Goal: Transaction & Acquisition: Purchase product/service

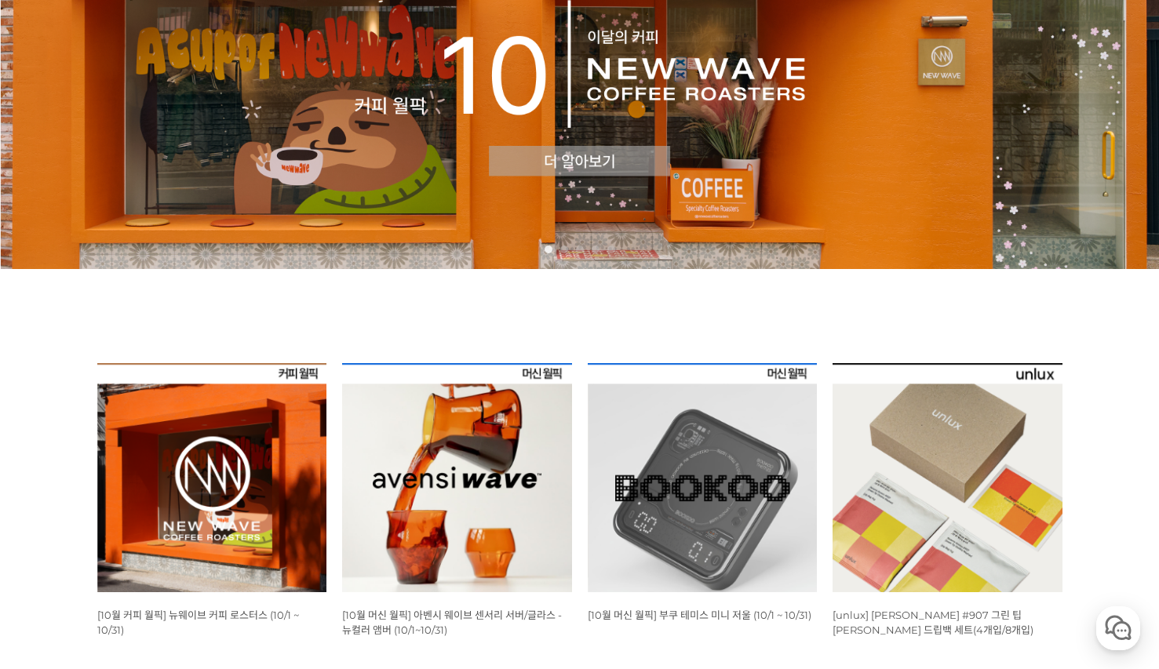
click at [494, 466] on img at bounding box center [457, 478] width 230 height 230
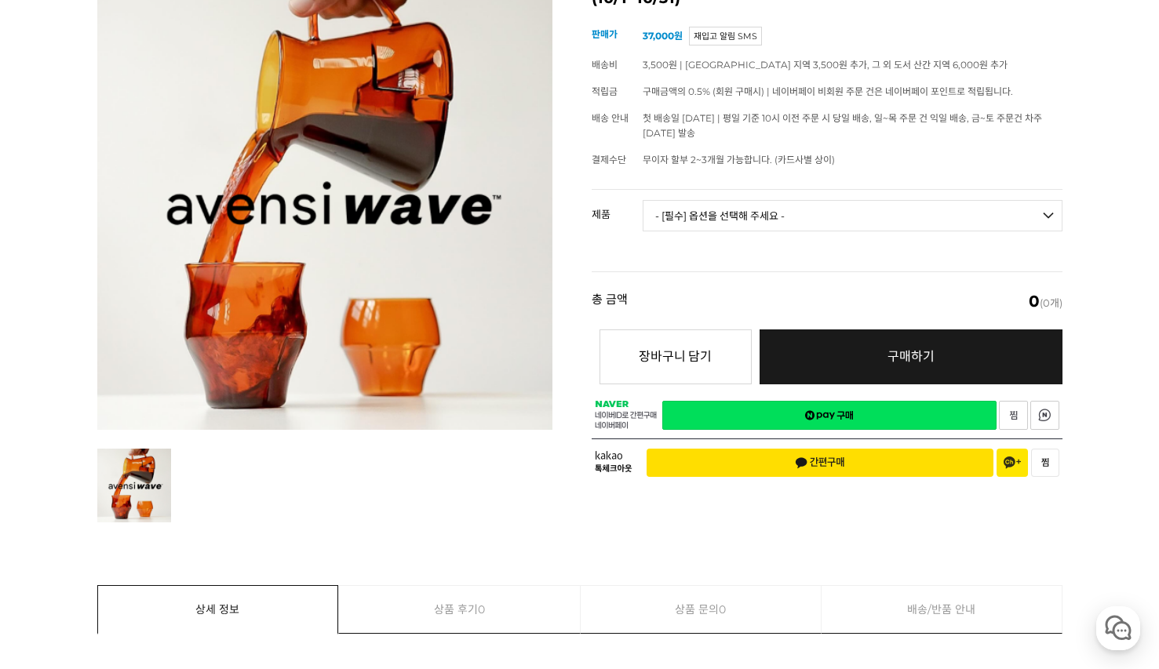
scroll to position [235, 0]
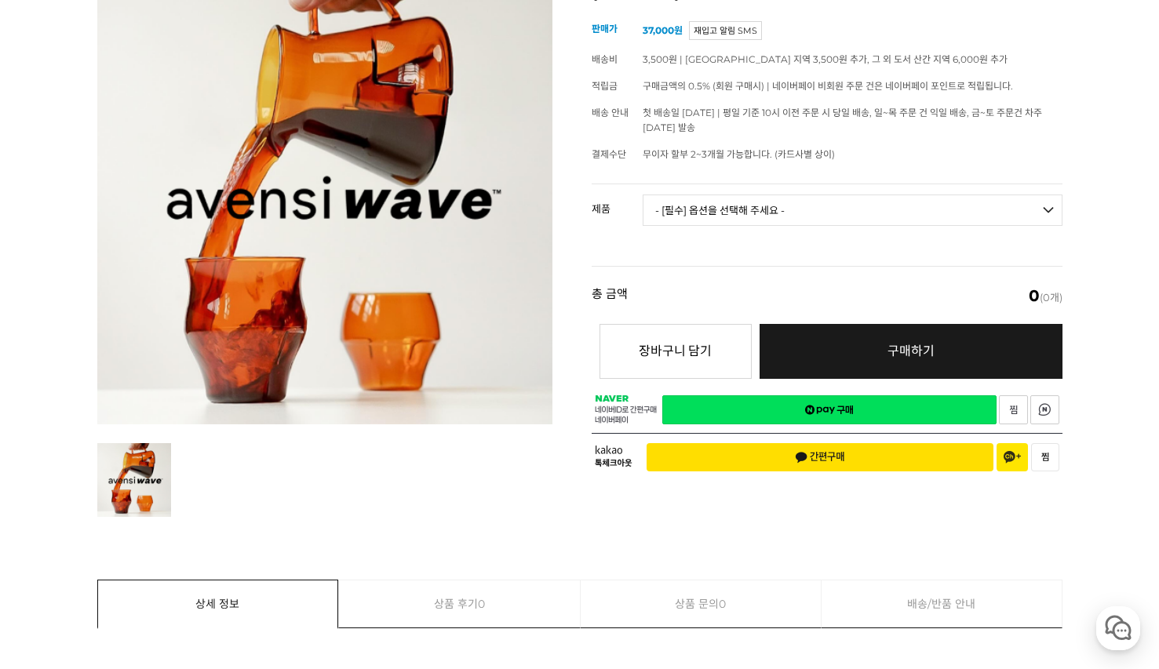
click at [409, 346] on img at bounding box center [324, 196] width 455 height 455
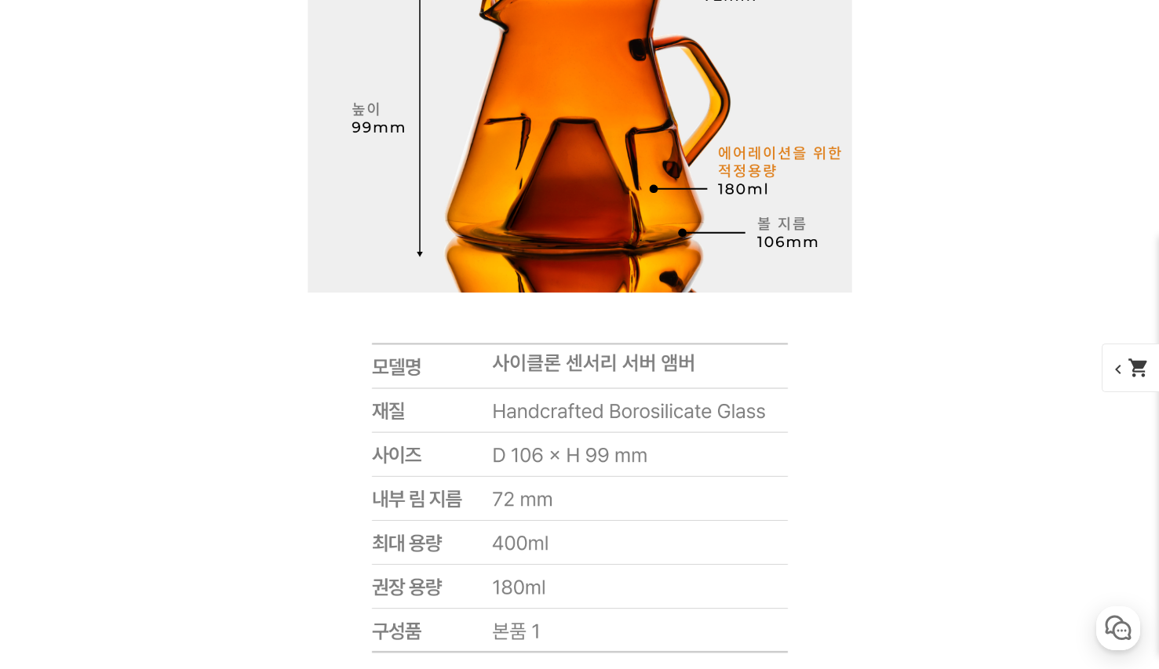
scroll to position [11413, 0]
